Goal: Transaction & Acquisition: Register for event/course

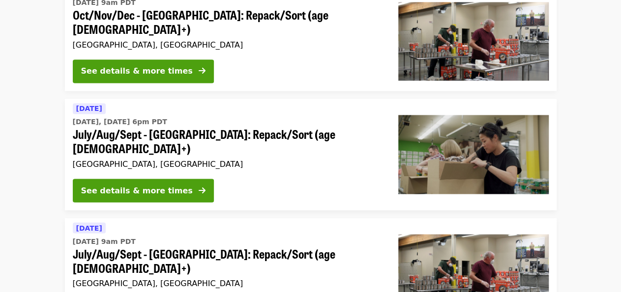
scroll to position [747, 0]
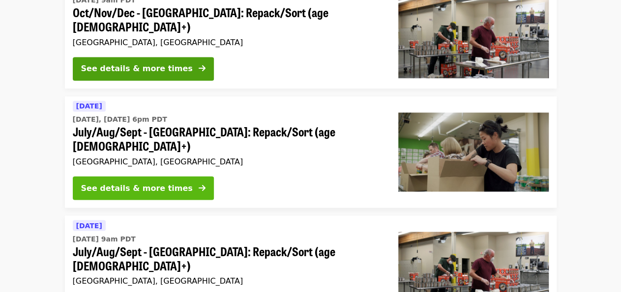
click at [133, 182] on div "See details & more times" at bounding box center [137, 188] width 112 height 12
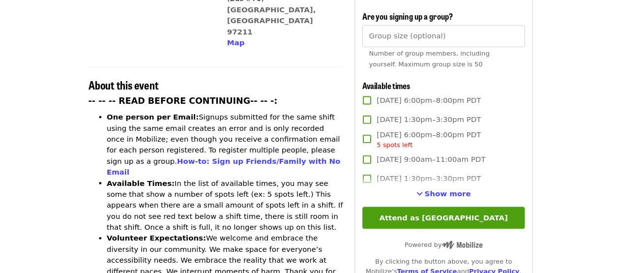
scroll to position [319, 0]
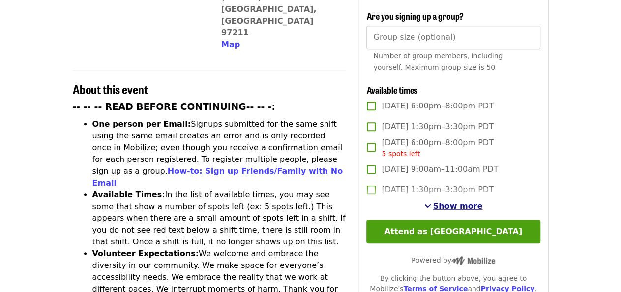
click at [465, 209] on span "Show more" at bounding box center [458, 205] width 50 height 9
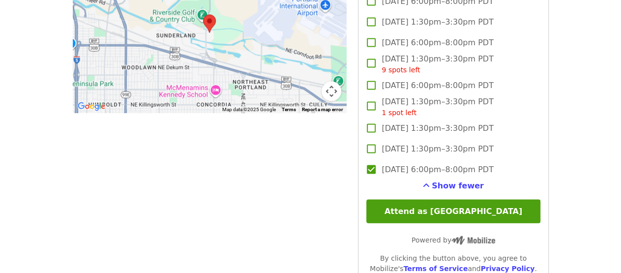
scroll to position [949, 0]
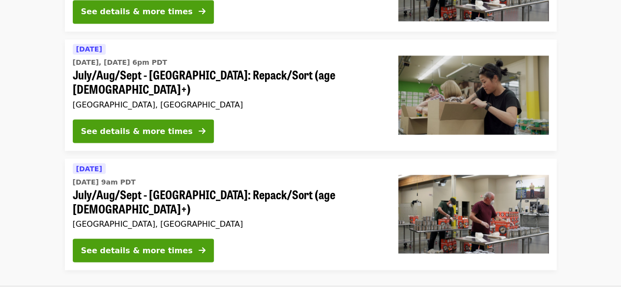
scroll to position [865, 0]
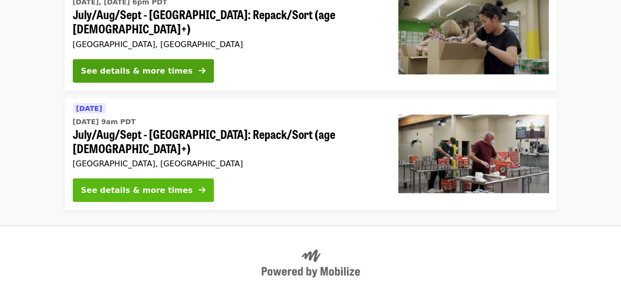
click at [117, 184] on div "See details & more times" at bounding box center [137, 190] width 112 height 12
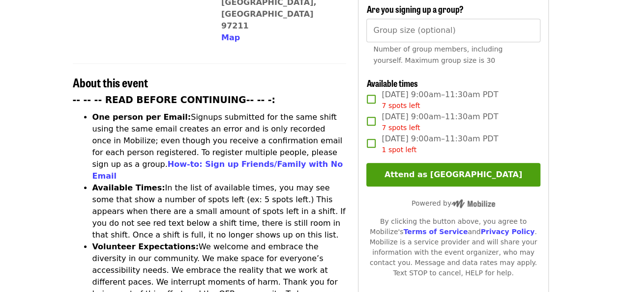
scroll to position [328, 0]
